Goal: Information Seeking & Learning: Learn about a topic

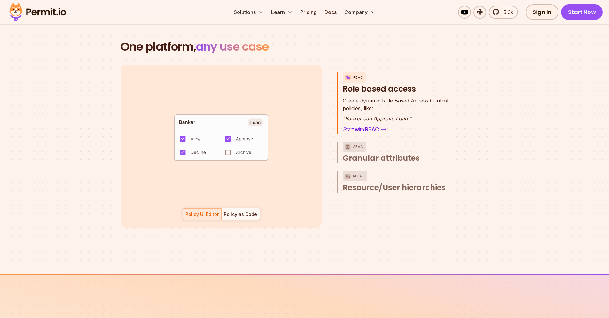
scroll to position [912, 0]
click at [363, 142] on div "ABAC" at bounding box center [354, 147] width 23 height 10
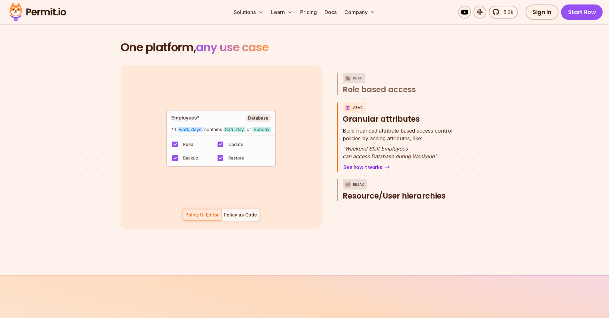
click at [368, 179] on button "ReBAC Resource/User hierarchies" at bounding box center [402, 190] width 119 height 22
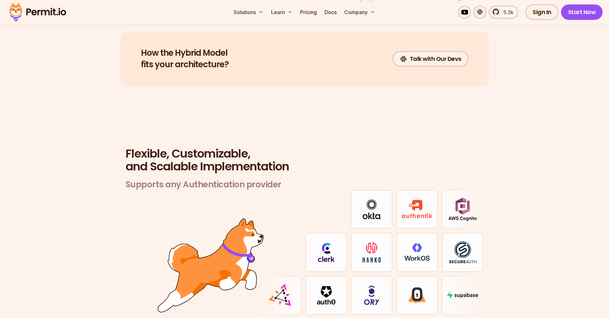
scroll to position [1543, 0]
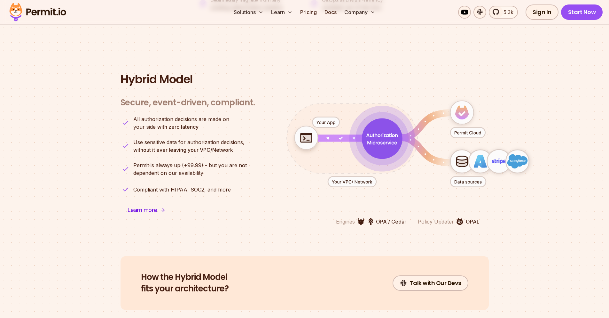
click at [210, 161] on span "Permit is always up (+99.99) - but you are not" at bounding box center [190, 165] width 114 height 8
click at [143, 205] on span "Learn more" at bounding box center [143, 209] width 30 height 9
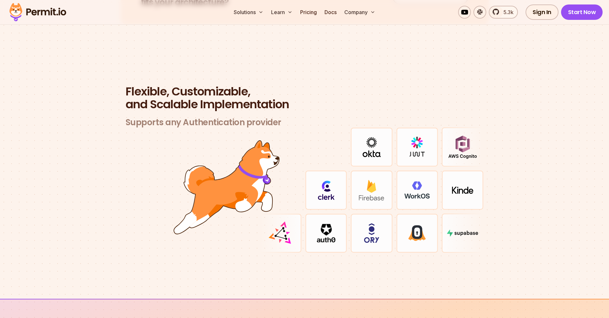
scroll to position [1832, 0]
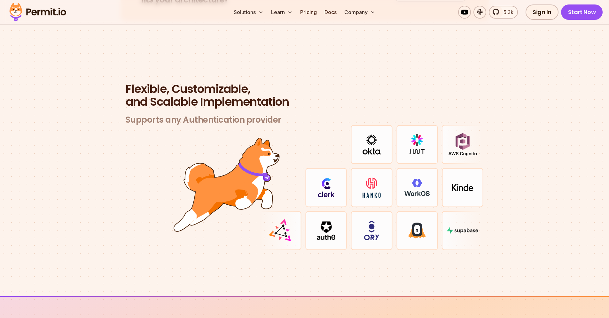
click at [412, 142] on img at bounding box center [417, 144] width 31 height 19
click at [368, 193] on div at bounding box center [372, 187] width 42 height 39
click at [371, 189] on img at bounding box center [372, 187] width 26 height 20
click at [414, 186] on img at bounding box center [417, 187] width 25 height 18
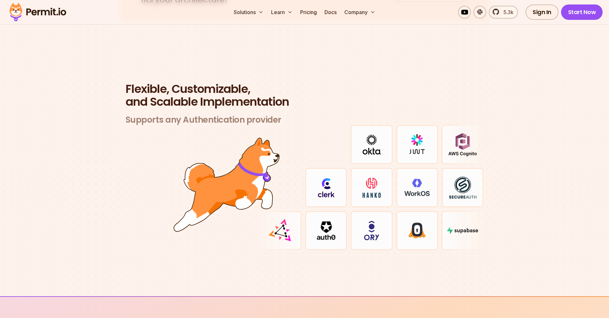
click at [428, 222] on div at bounding box center [418, 230] width 42 height 39
click at [472, 184] on img at bounding box center [462, 187] width 21 height 7
click at [331, 226] on img at bounding box center [326, 230] width 19 height 19
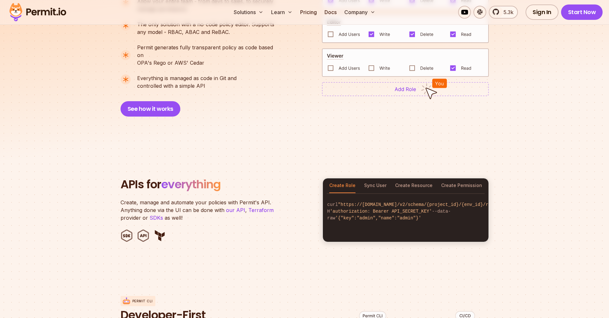
scroll to position [0, 0]
